Goal: Check status

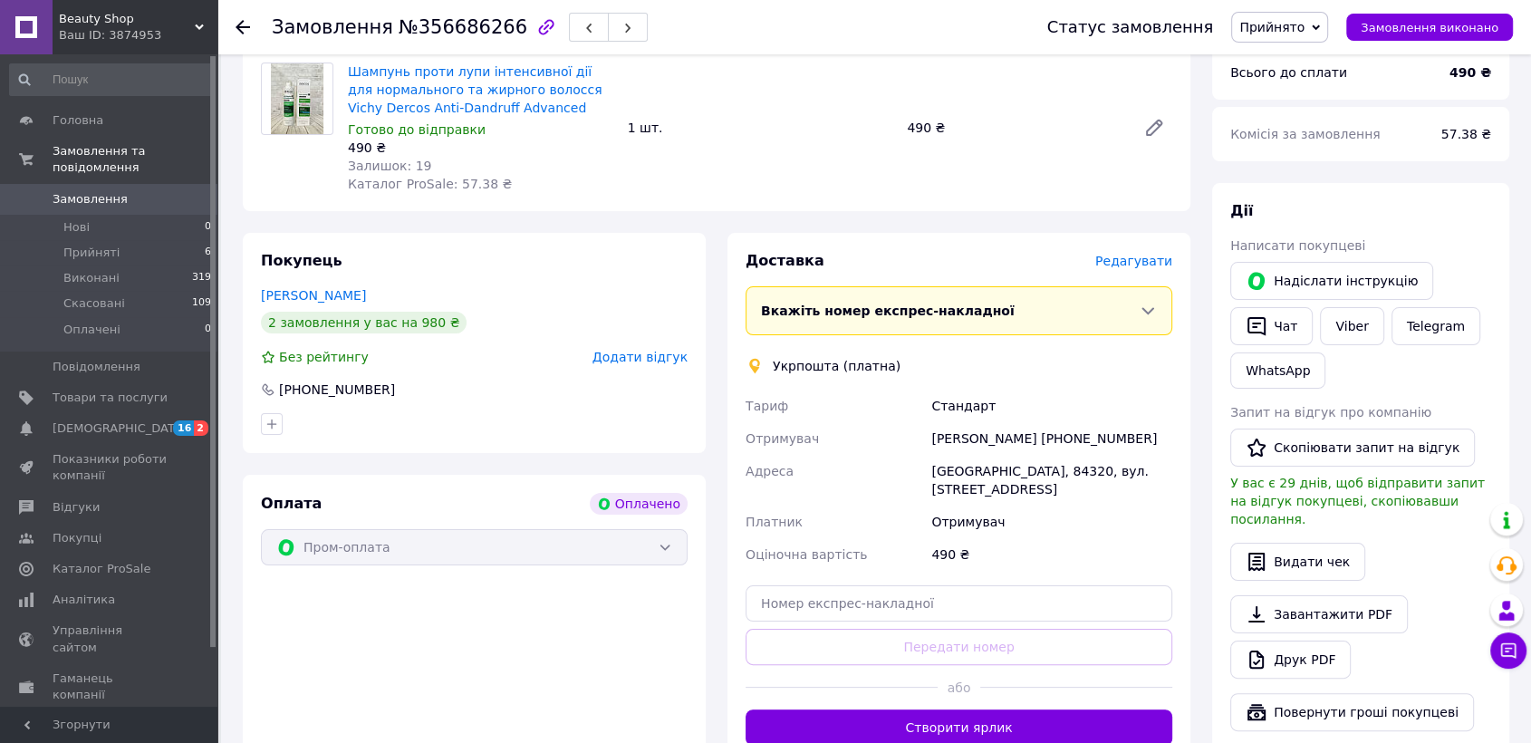
scroll to position [241, 0]
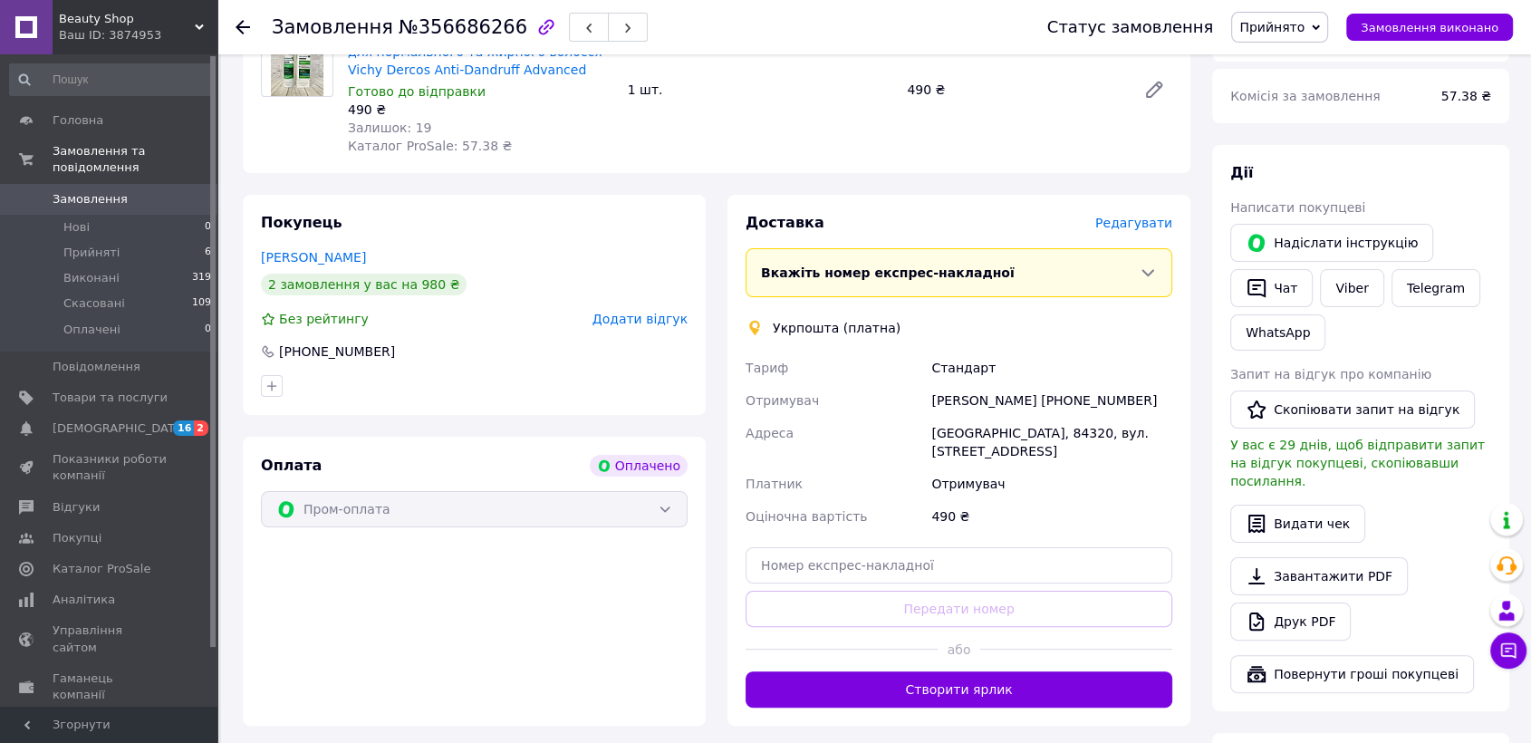
click at [1005, 594] on div "Доставка [PERSON_NAME] Вкажіть номер експрес-накладної Обов'язково введіть номе…" at bounding box center [959, 460] width 427 height 495
click at [932, 547] on input "text" at bounding box center [959, 565] width 427 height 36
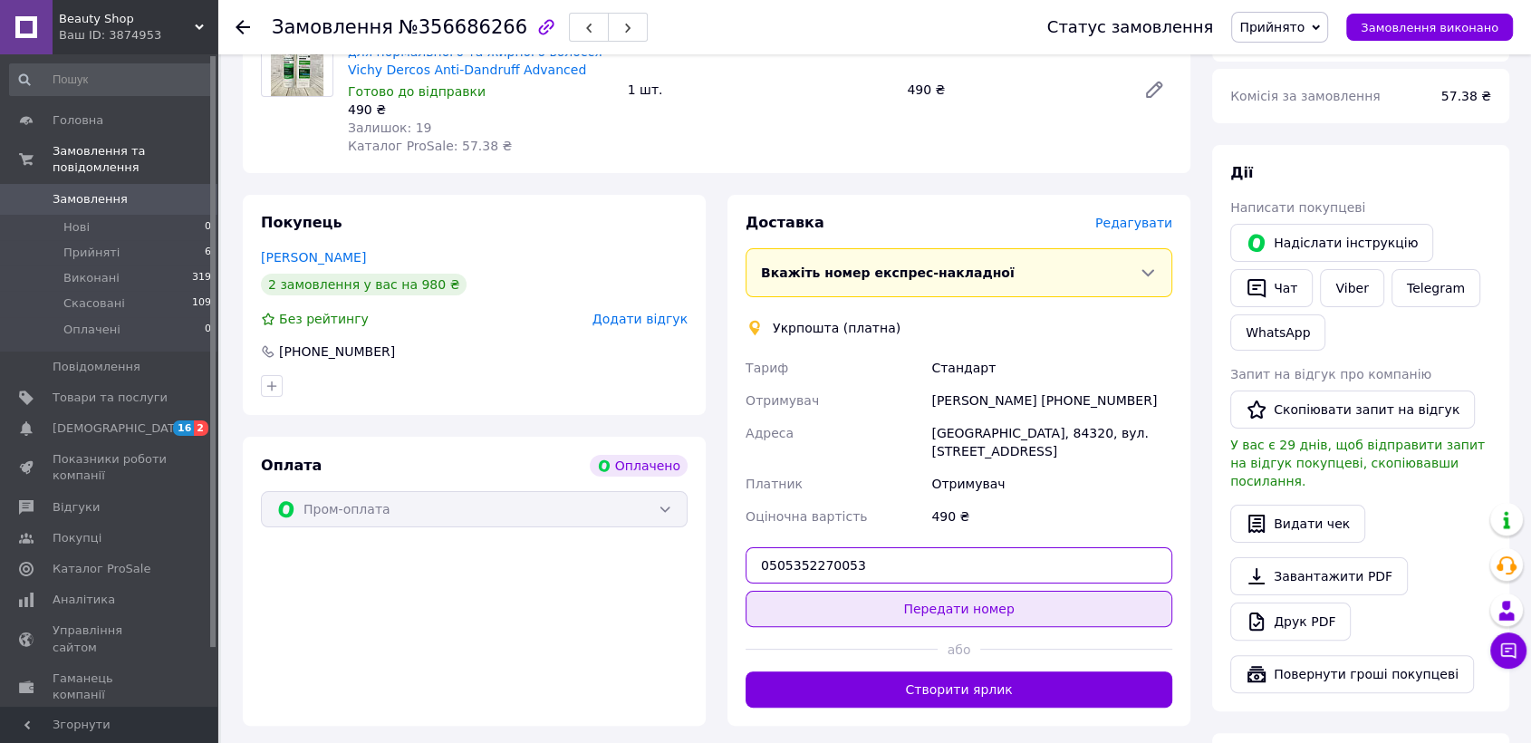
type input "0505352270053"
click at [961, 591] on button "Передати номер" at bounding box center [959, 609] width 427 height 36
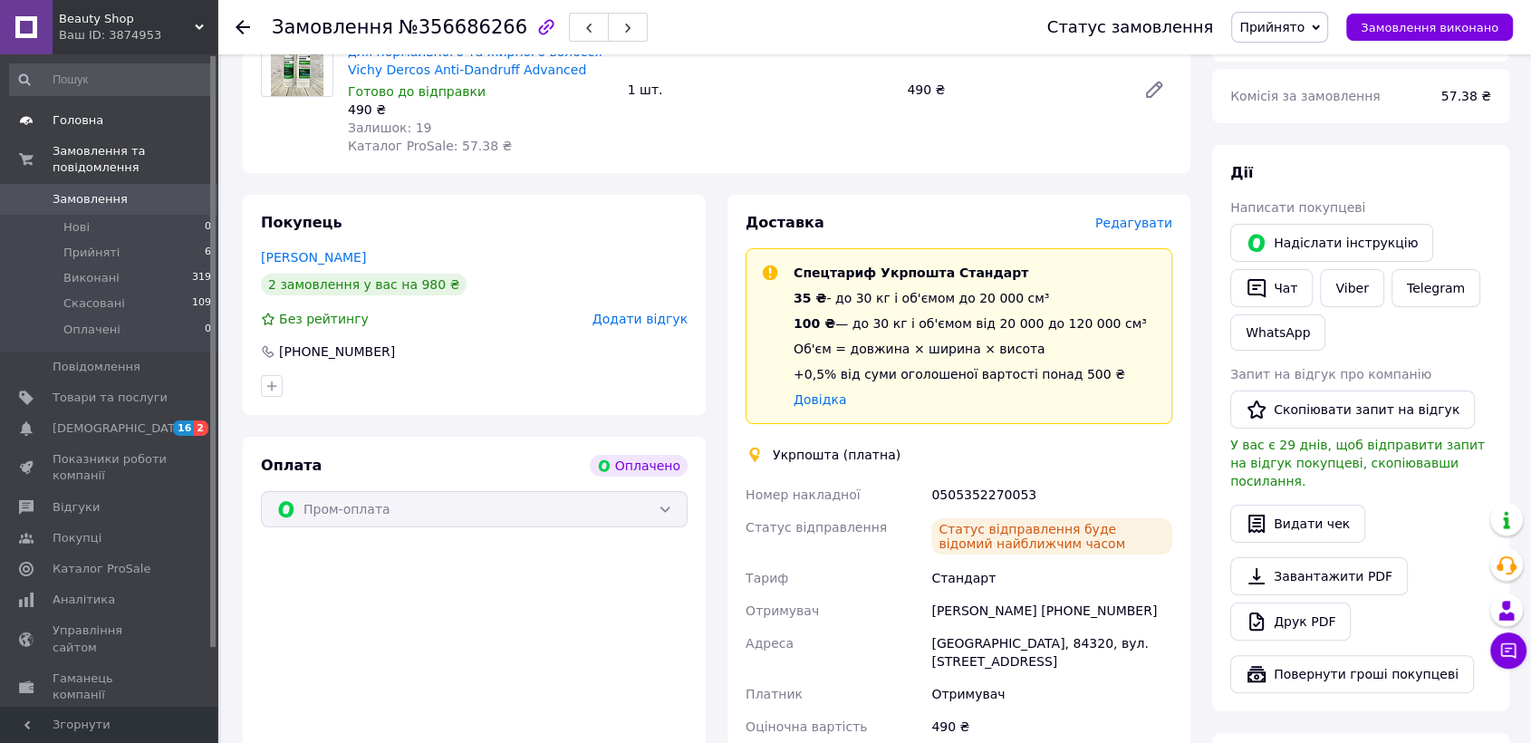
click at [60, 120] on span "Головна" at bounding box center [78, 120] width 51 height 16
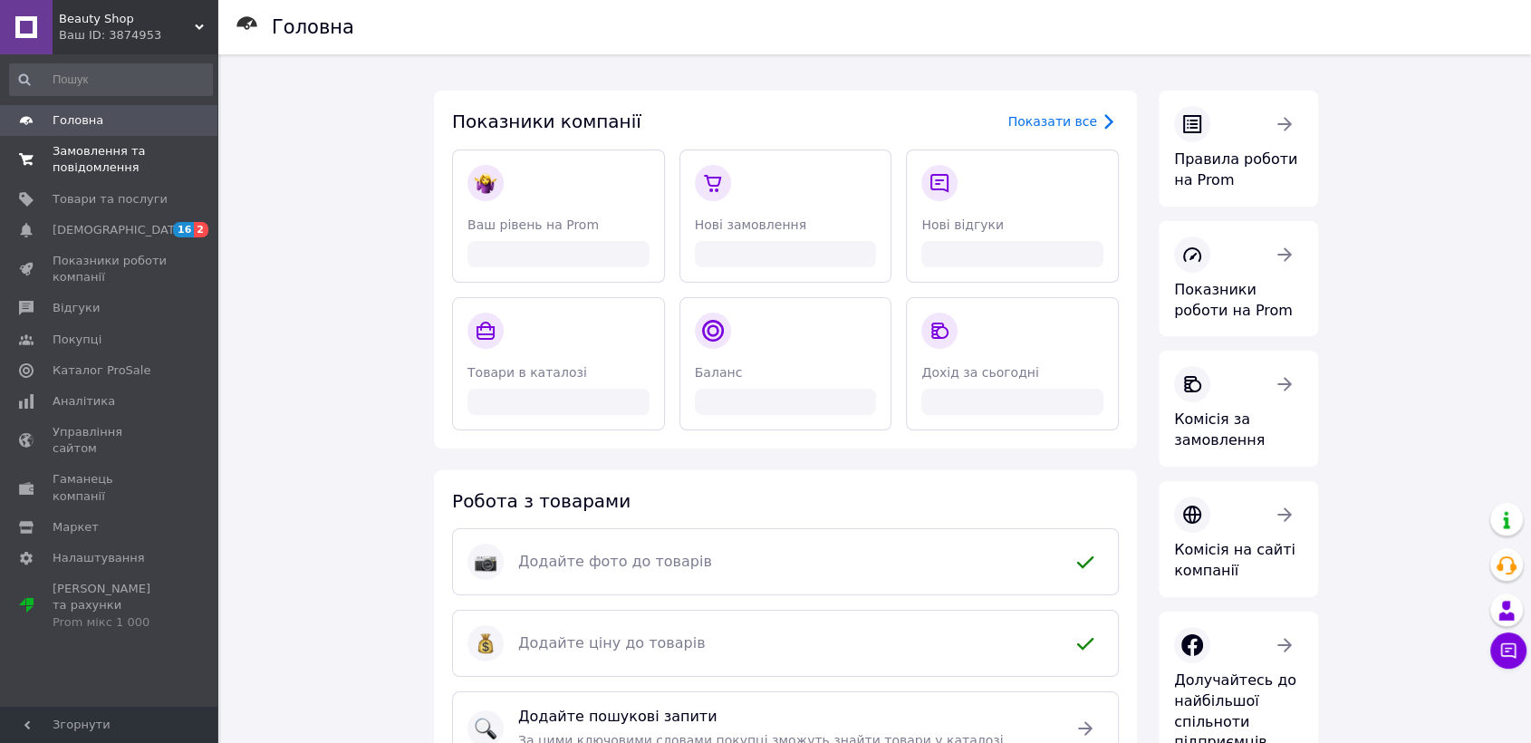
click at [106, 149] on span "Замовлення та повідомлення" at bounding box center [110, 159] width 115 height 33
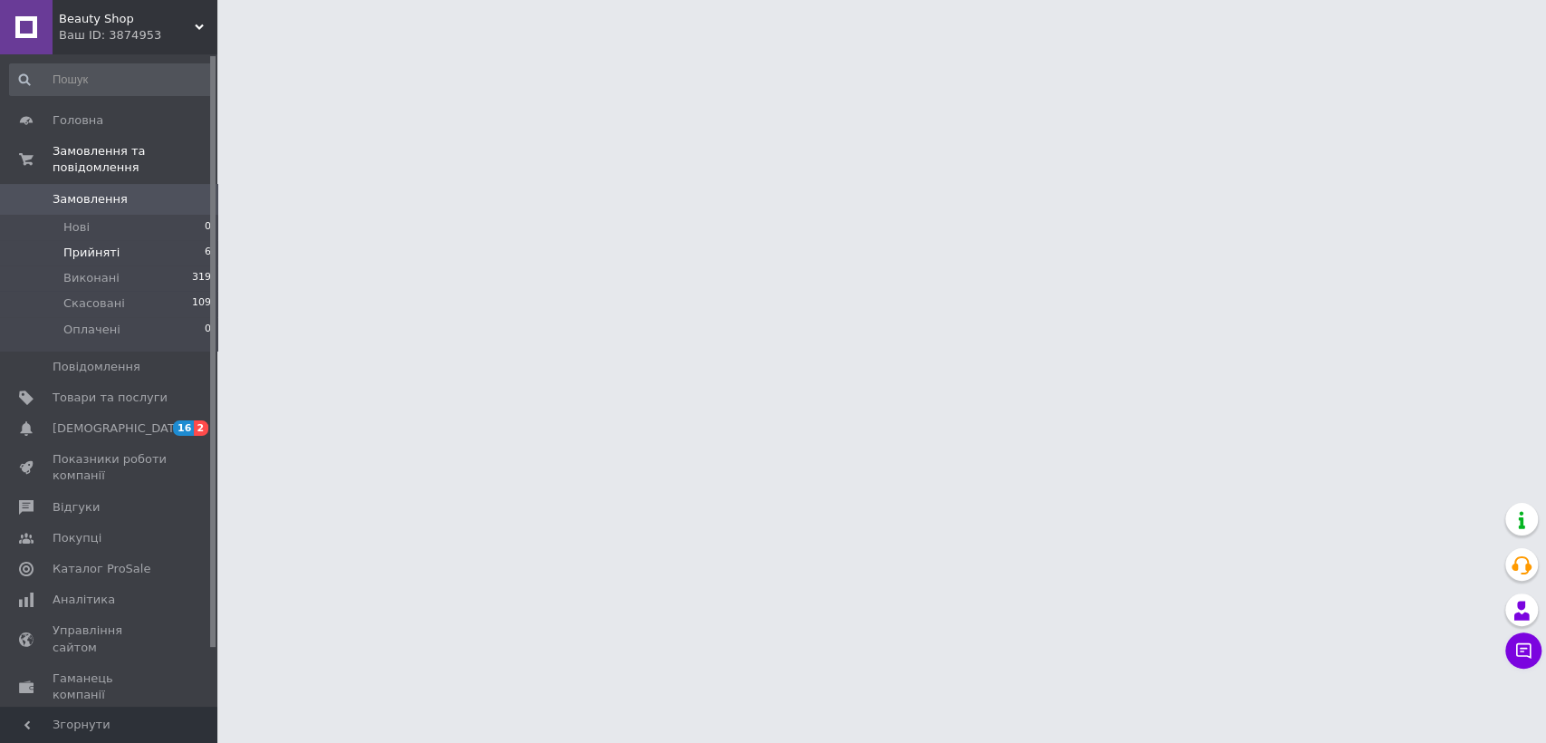
click at [89, 245] on span "Прийняті" at bounding box center [91, 253] width 56 height 16
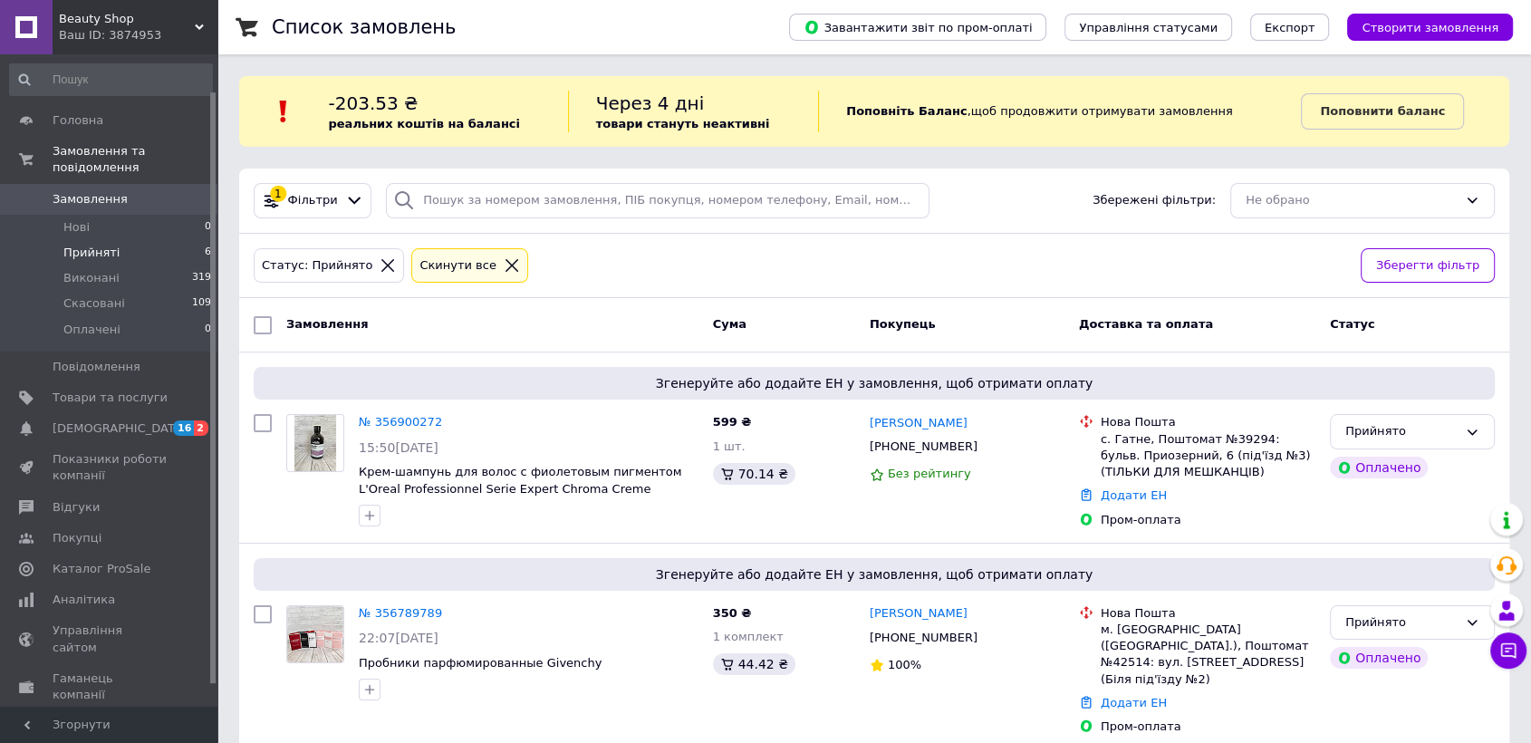
scroll to position [40, 0]
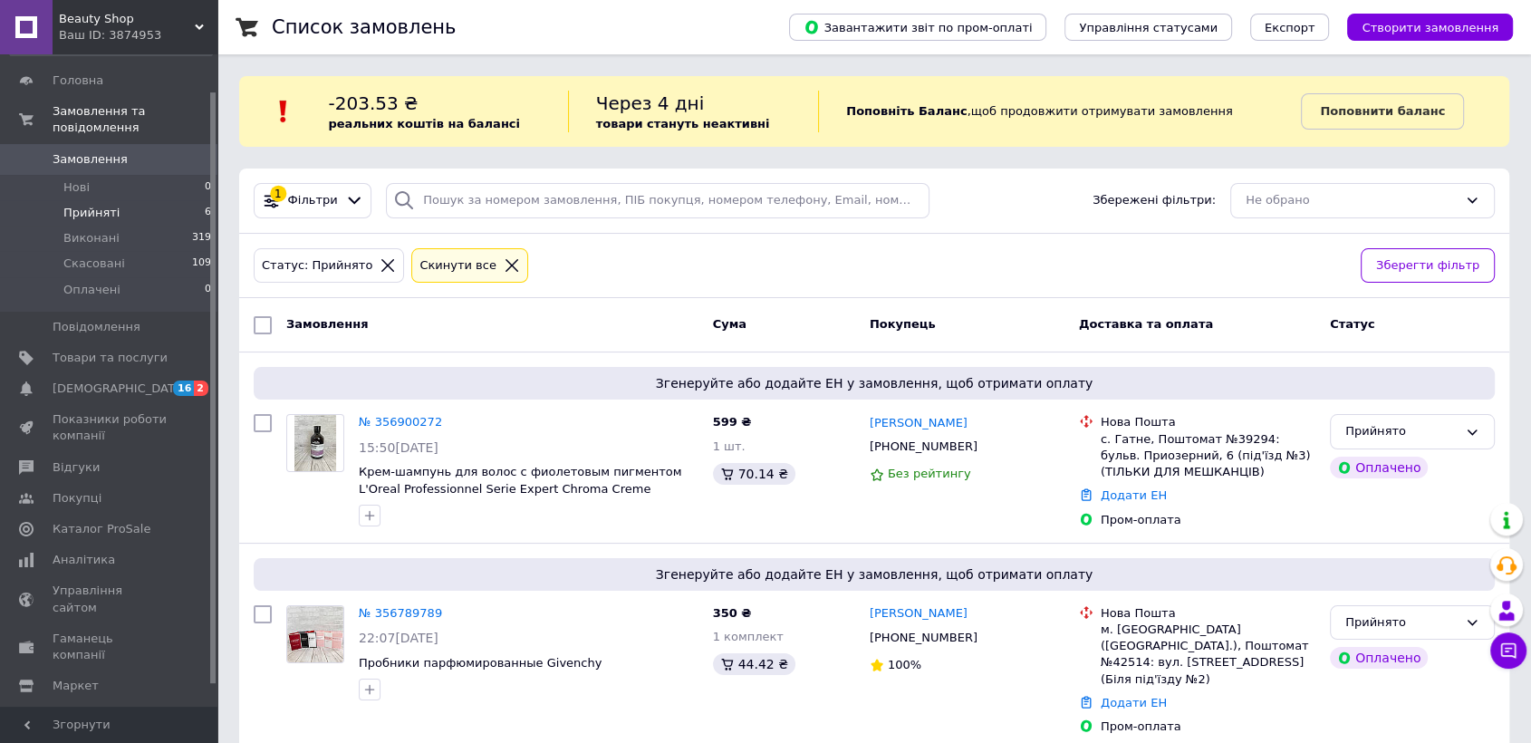
click at [470, 323] on div "Замовлення" at bounding box center [492, 325] width 427 height 33
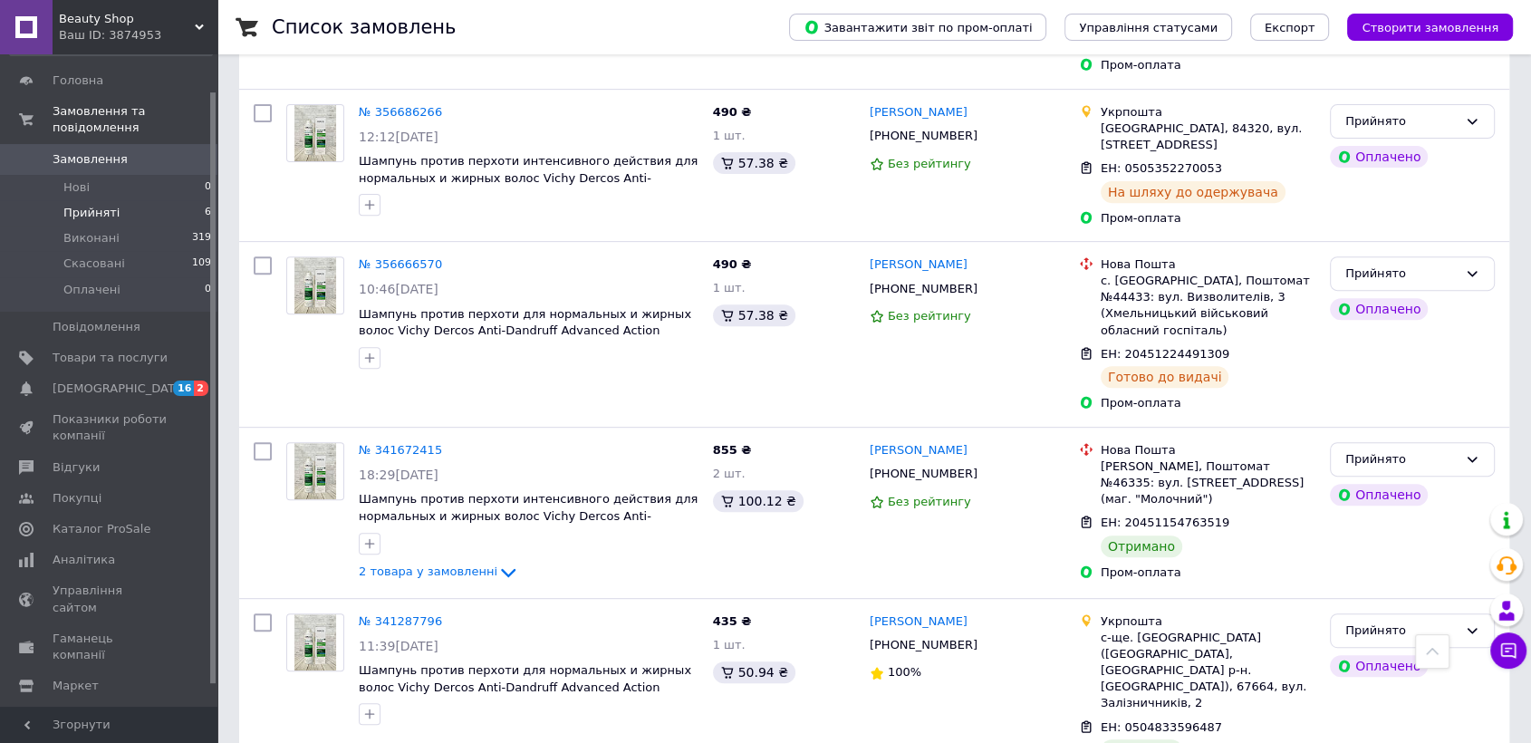
scroll to position [662, 0]
click at [89, 73] on span "Головна" at bounding box center [78, 80] width 51 height 16
